Goal: Book appointment/travel/reservation

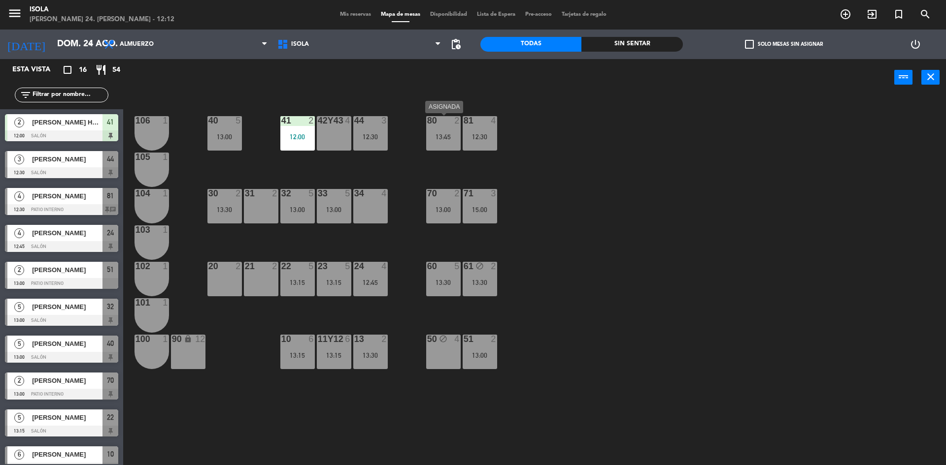
click at [434, 127] on div "80 2 13:45" at bounding box center [443, 133] width 34 height 34
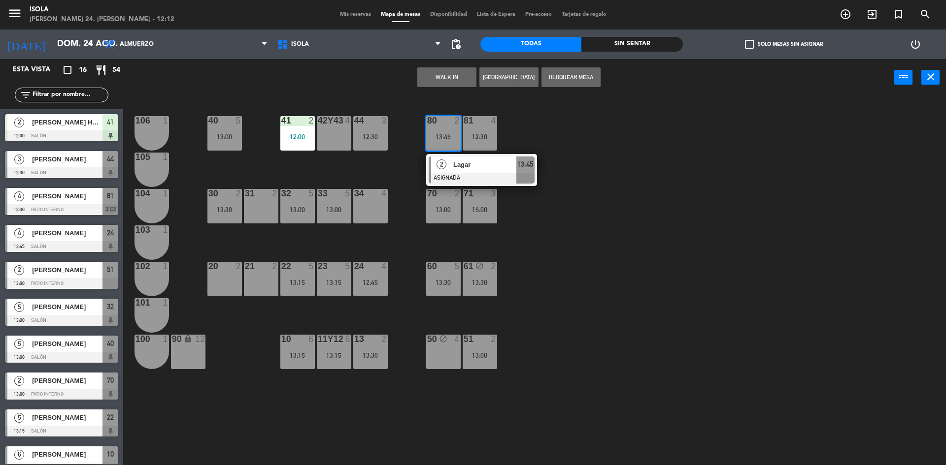
click at [567, 194] on div "40 5 13:00 42y43 4 41 2 12:00 44 3 12:30 80 2 13:45 2 Lagar ASIGNADA 13:45 81 4…" at bounding box center [538, 282] width 813 height 369
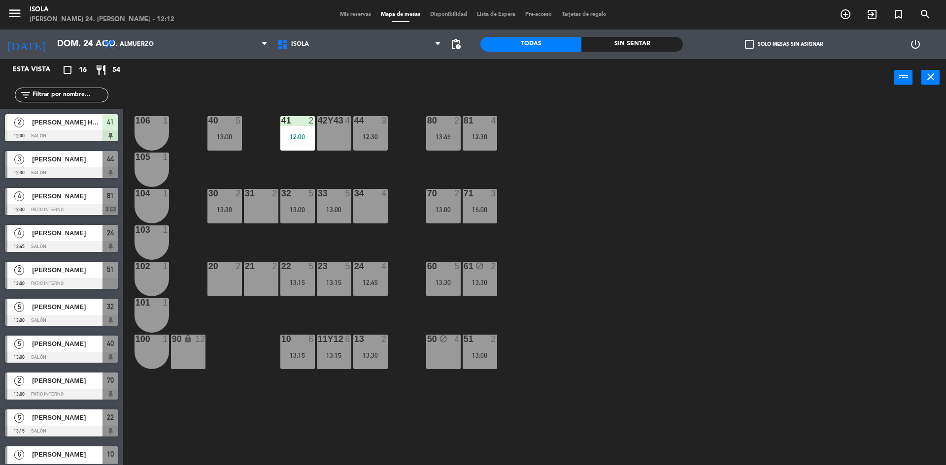
click at [355, 120] on div "44" at bounding box center [354, 120] width 0 height 9
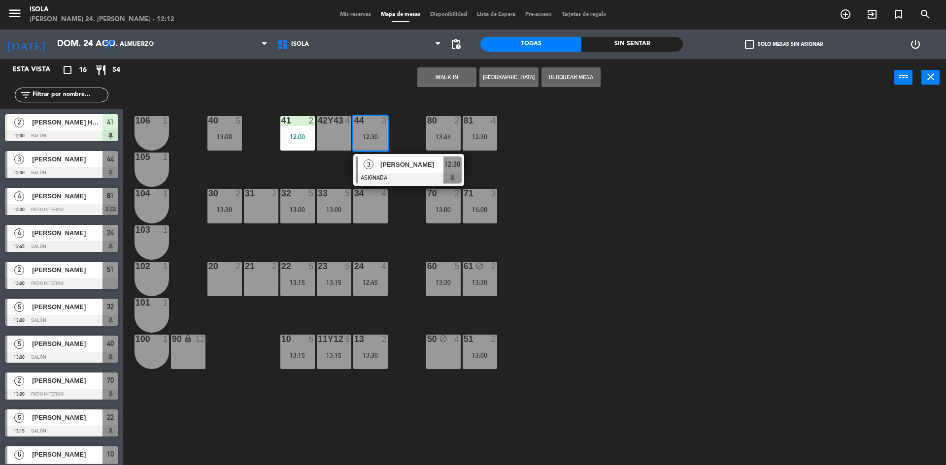
drag, startPoint x: 600, startPoint y: 255, endPoint x: 588, endPoint y: 257, distance: 12.5
click at [600, 257] on div "40 5 13:00 42y43 4 41 2 12:00 44 3 12:30 3 [PERSON_NAME] ASIGNADA 12:30 80 2 13…" at bounding box center [538, 282] width 813 height 369
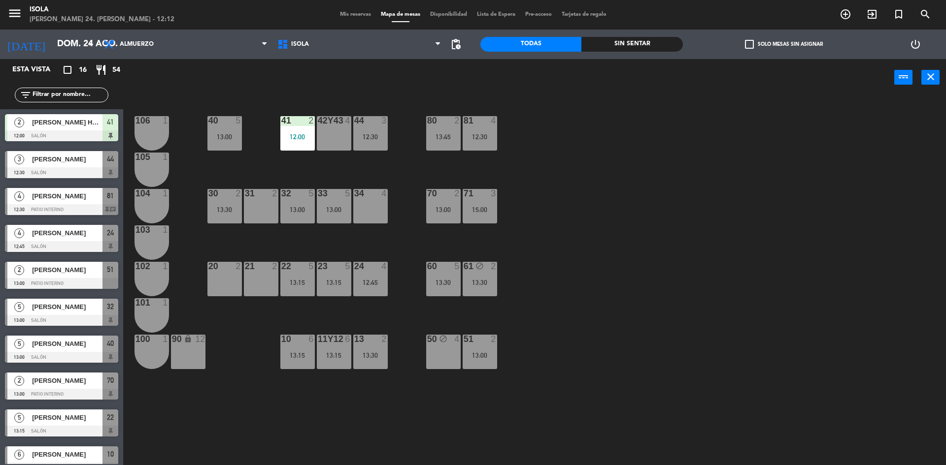
click at [367, 270] on div at bounding box center [370, 266] width 16 height 9
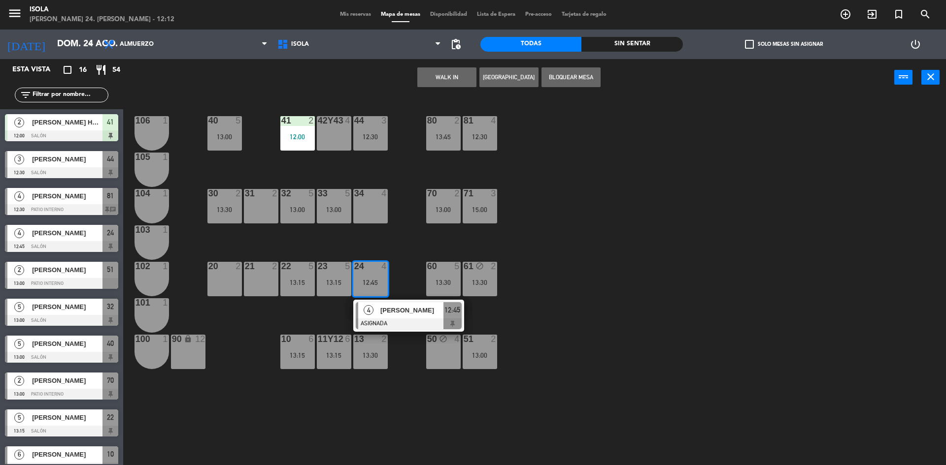
click at [546, 308] on div "40 5 13:00 42y43 4 41 2 12:00 44 3 12:30 80 2 13:45 81 4 12:30 106 1 105 1 30 2…" at bounding box center [538, 282] width 813 height 369
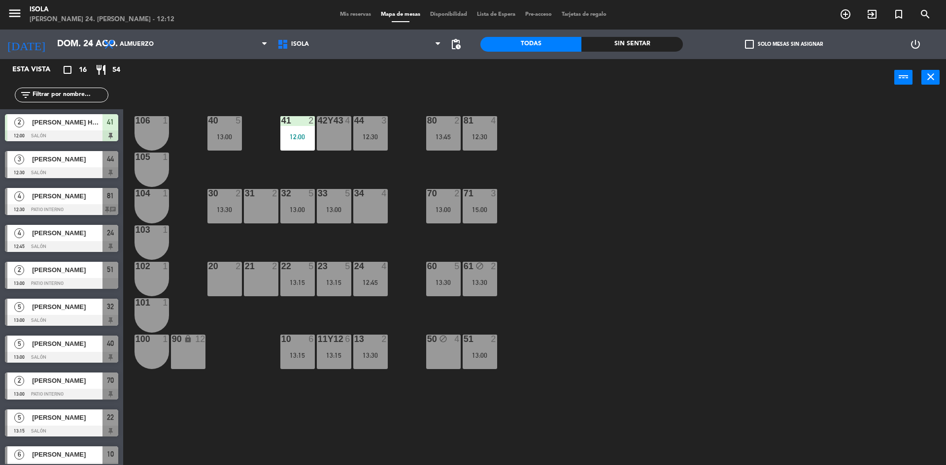
click at [382, 357] on div "13:30" at bounding box center [370, 355] width 34 height 7
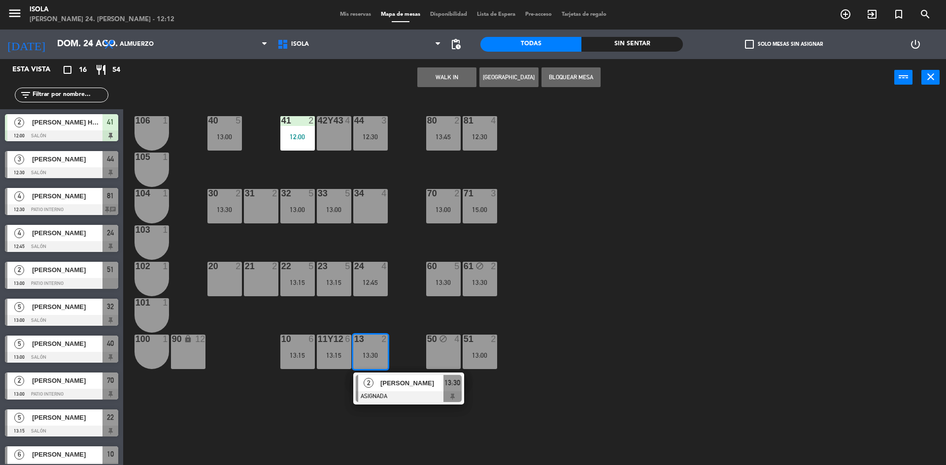
click at [627, 277] on div "40 5 13:00 42y43 4 41 2 12:00 44 3 12:30 80 2 13:45 81 4 12:30 106 1 105 1 30 2…" at bounding box center [538, 282] width 813 height 369
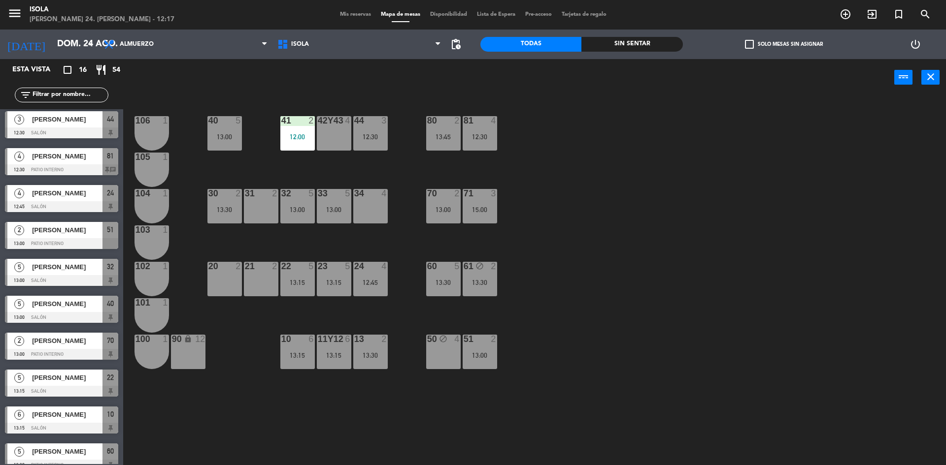
scroll to position [39, 0]
click at [456, 43] on span "pending_actions" at bounding box center [456, 44] width 12 height 12
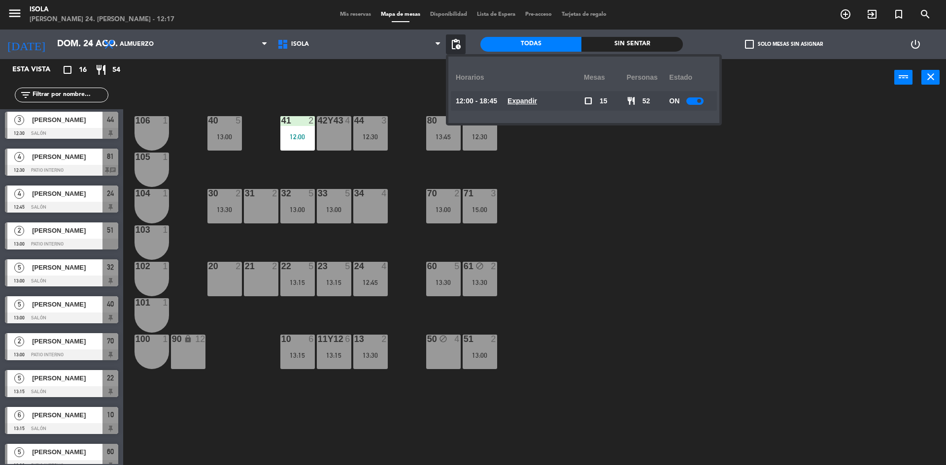
click at [521, 101] on u "Expandir" at bounding box center [522, 101] width 30 height 8
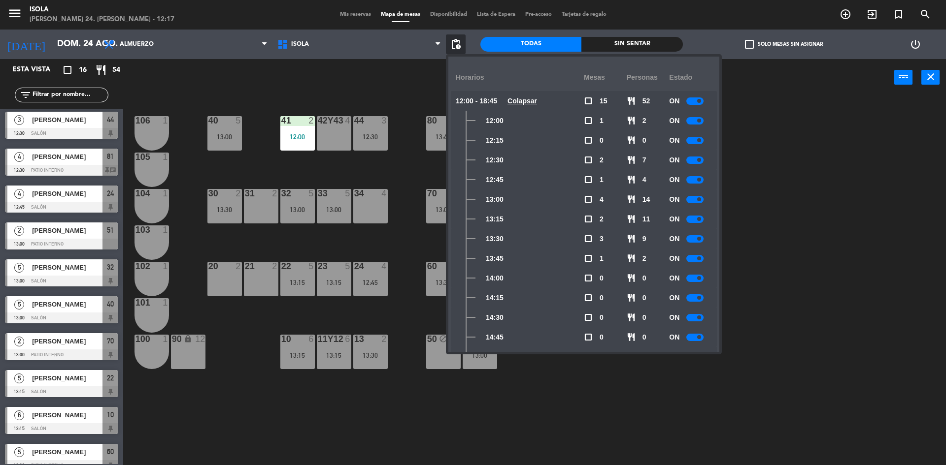
click at [816, 260] on div "40 5 13:00 42y43 4 41 2 12:00 44 3 12:30 80 2 13:45 81 4 12:30 106 1 105 1 30 2…" at bounding box center [538, 282] width 813 height 369
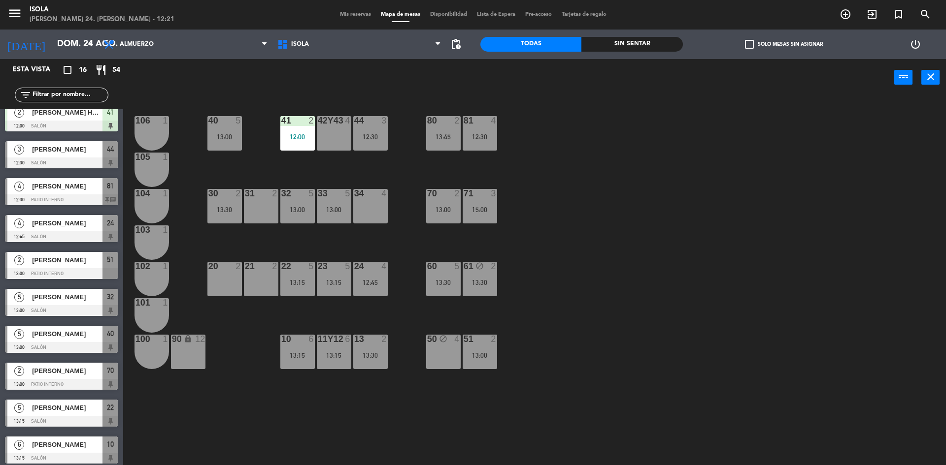
scroll to position [0, 0]
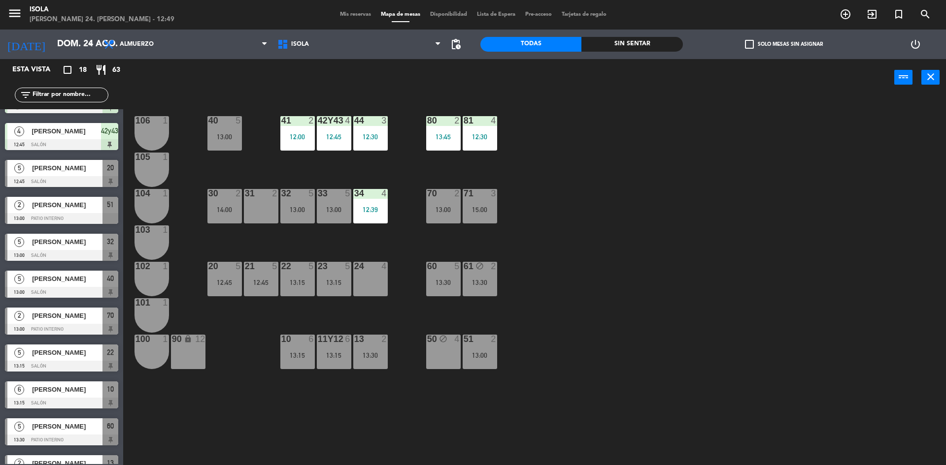
scroll to position [139, 0]
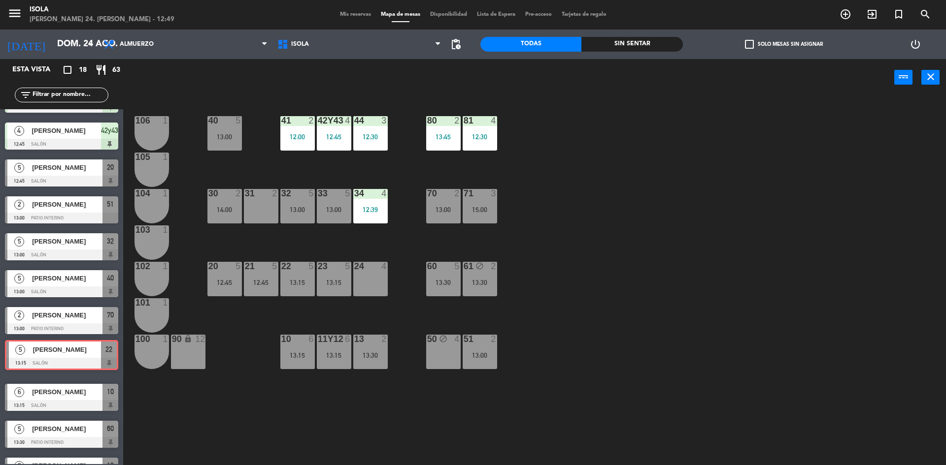
drag, startPoint x: 86, startPoint y: 348, endPoint x: 90, endPoint y: 338, distance: 11.1
click at [87, 342] on div "5 Marta Peffano 13:15 Salón 22 5 Marta Peffano 13:15 Salón 22" at bounding box center [61, 359] width 123 height 40
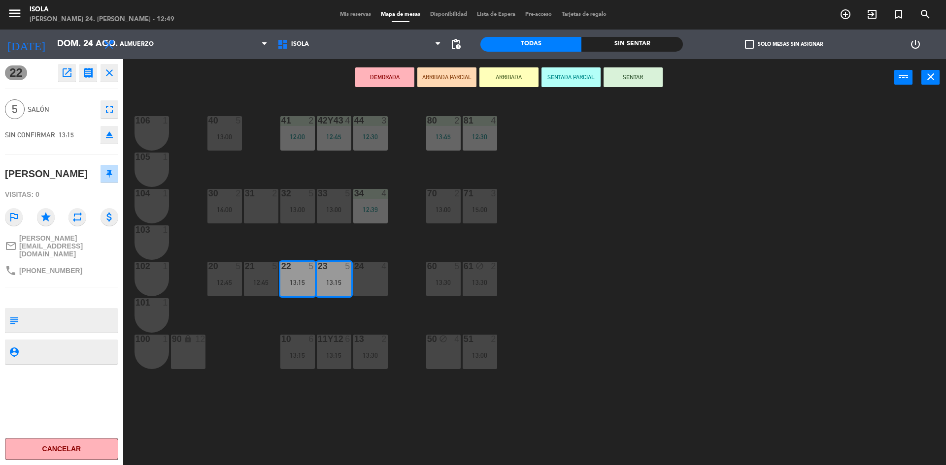
click at [203, 402] on div "40 5 13:00 42y43 4 12:45 41 2 12:00 44 3 12:30 80 2 13:45 81 4 12:30 106 1 105 …" at bounding box center [538, 282] width 813 height 369
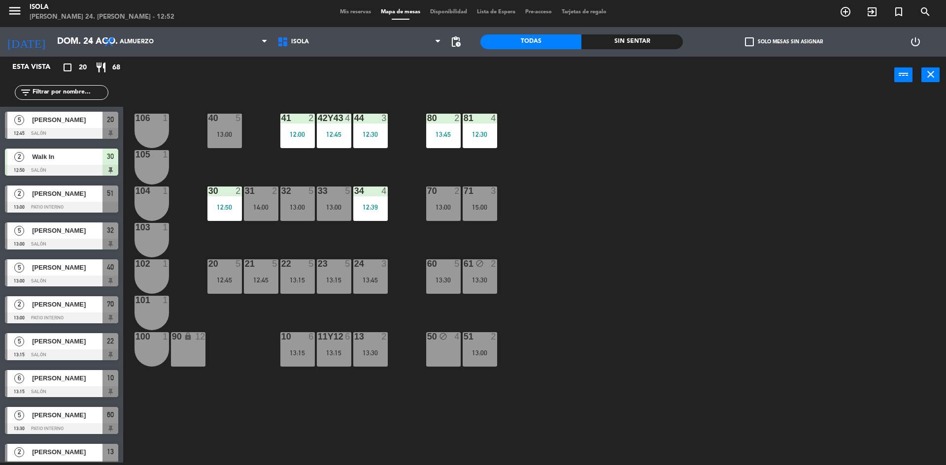
scroll to position [185, 0]
